Goal: Task Accomplishment & Management: Manage account settings

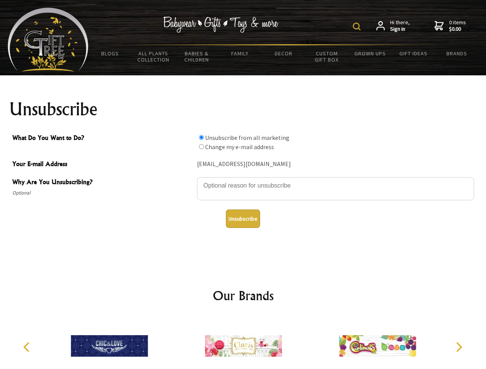
click at [358, 27] on img at bounding box center [357, 27] width 8 height 8
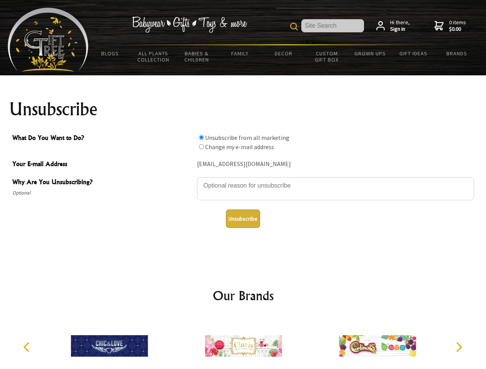
click at [243, 180] on textarea "Why Are You Unsubscribing?" at bounding box center [335, 188] width 277 height 23
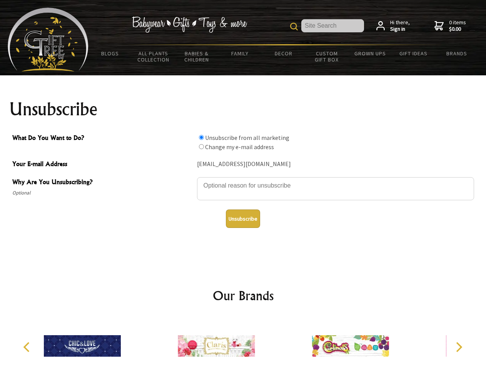
click at [201, 137] on input "What Do You Want to Do?" at bounding box center [201, 137] width 5 height 5
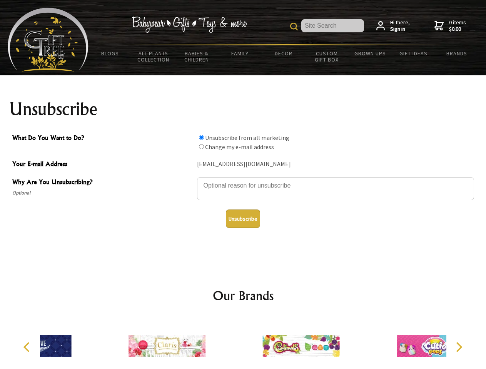
click at [201, 147] on input "What Do You Want to Do?" at bounding box center [201, 146] width 5 height 5
radio input "true"
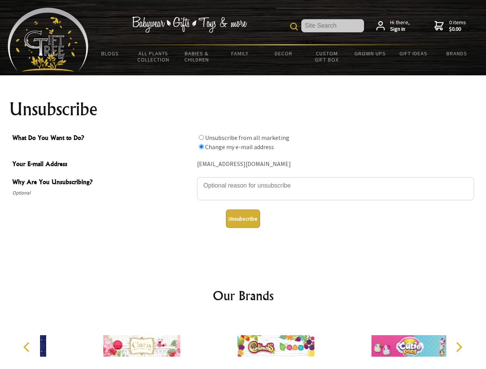
click at [243, 219] on button "Unsubscribe" at bounding box center [243, 219] width 34 height 18
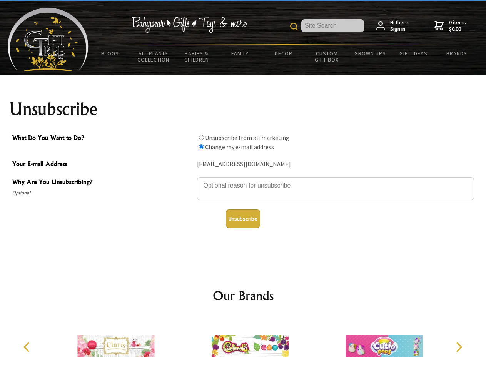
click at [28, 347] on icon "Previous" at bounding box center [27, 347] width 10 height 10
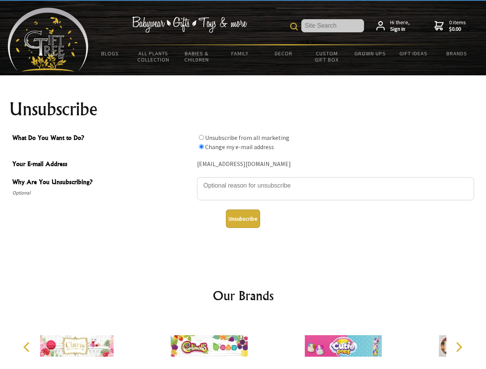
click at [458, 347] on icon "Next" at bounding box center [458, 347] width 10 height 10
